Goal: Information Seeking & Learning: Find specific fact

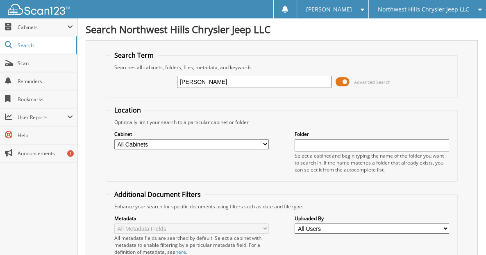
type input "[PERSON_NAME]"
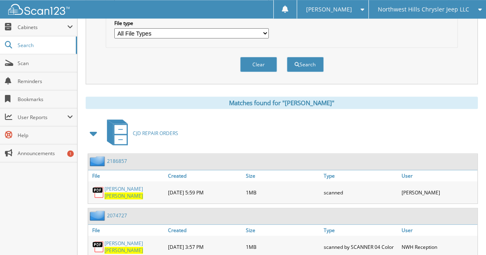
scroll to position [344, 0]
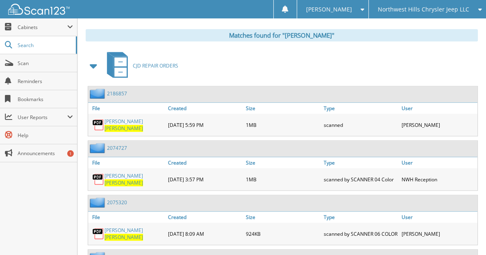
click at [95, 73] on span at bounding box center [93, 66] width 11 height 15
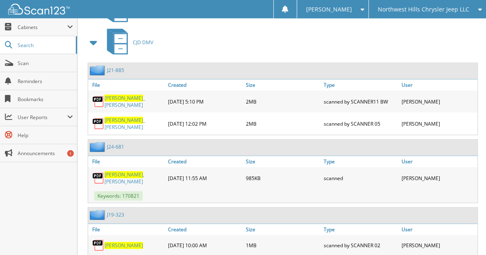
scroll to position [387, 0]
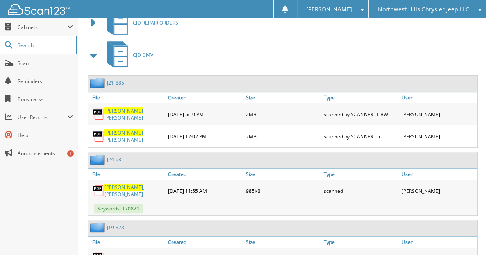
click at [93, 63] on span at bounding box center [93, 55] width 11 height 15
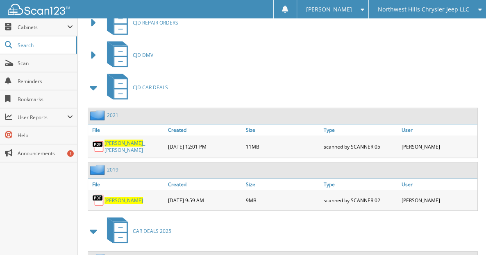
click at [93, 91] on span at bounding box center [93, 87] width 11 height 15
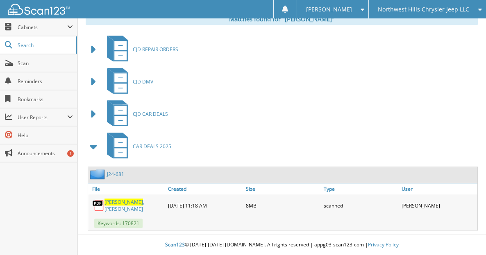
click at [122, 177] on link "J24-681" at bounding box center [115, 174] width 17 height 7
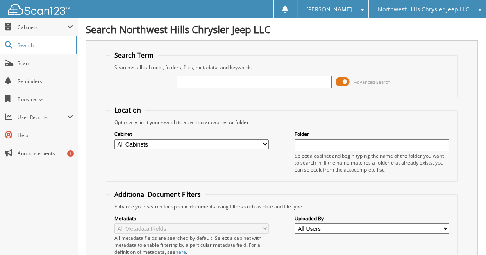
click at [184, 85] on input "text" at bounding box center [254, 82] width 154 height 12
type input "c"
click at [186, 84] on input "text" at bounding box center [254, 82] width 154 height 12
type input "d25-618"
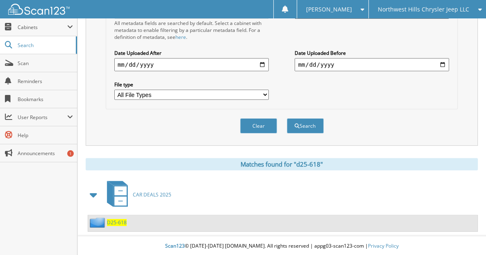
scroll to position [220, 0]
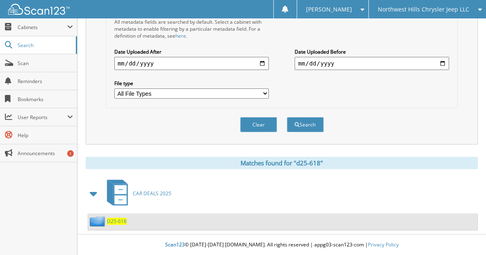
click at [115, 222] on span "D25-618" at bounding box center [117, 221] width 20 height 7
